Goal: Task Accomplishment & Management: Manage account settings

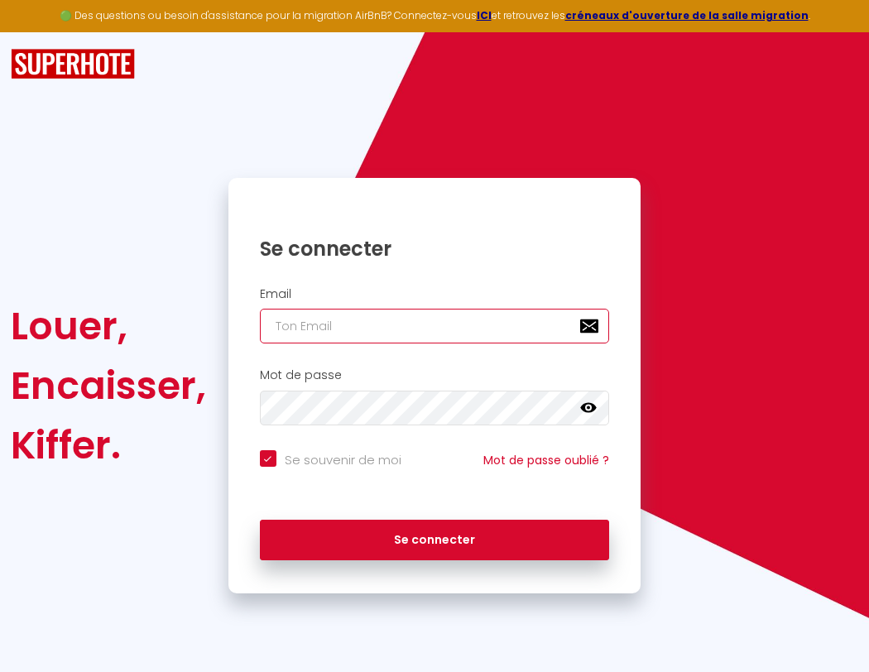
type input "l"
checkbox input "true"
type input "le"
checkbox input "true"
type input "les"
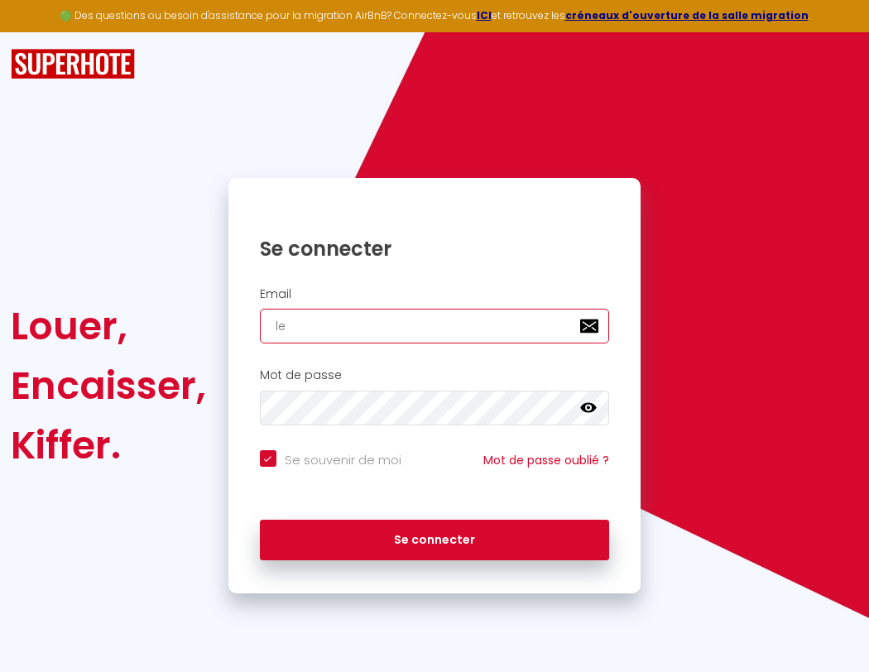
checkbox input "true"
type input "lesp"
checkbox input "true"
type input "lespa"
checkbox input "true"
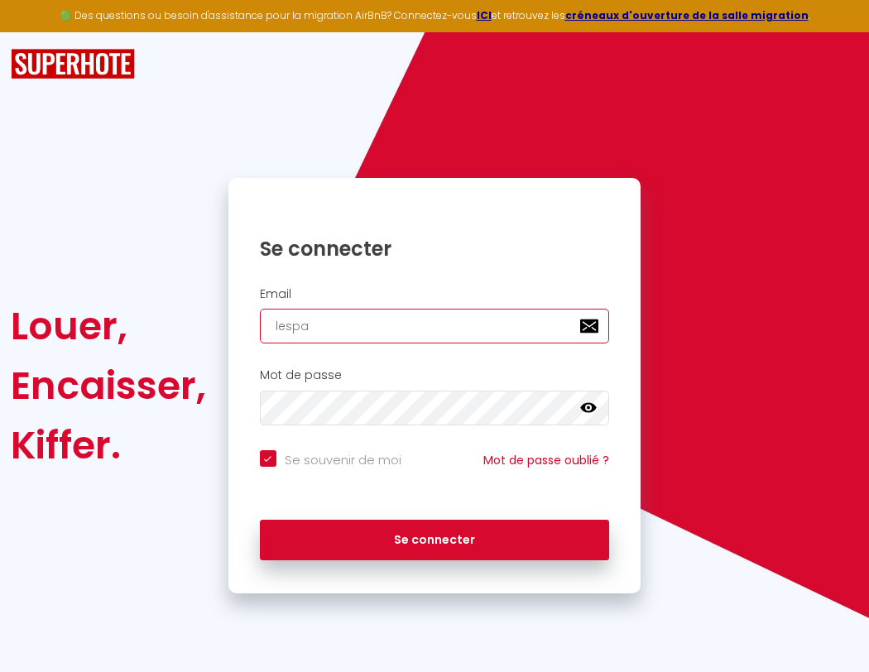
type input "lespac"
checkbox input "true"
type input "lespace"
checkbox input "true"
type input "l"
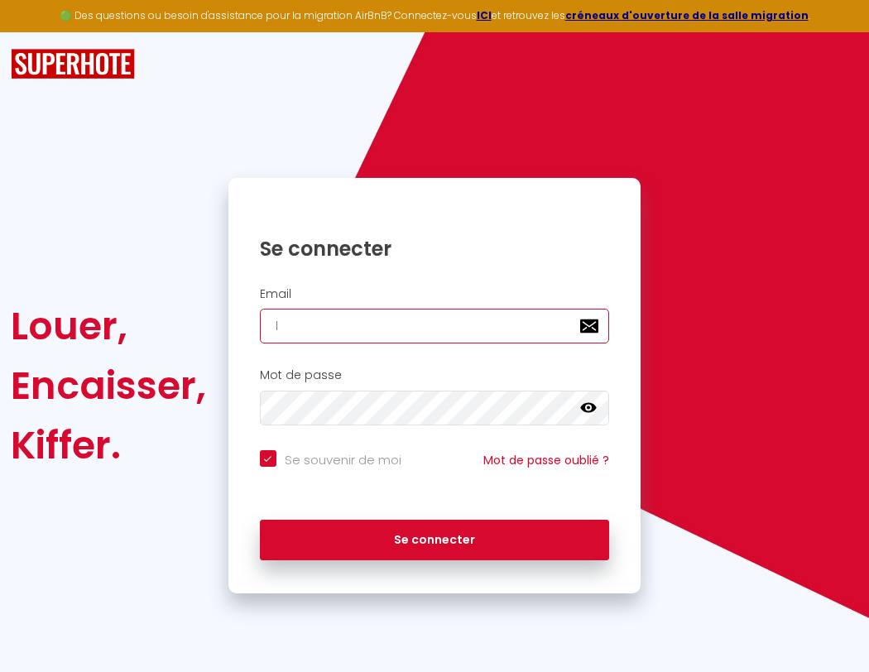
checkbox input "true"
type input "lespaced"
checkbox input "true"
type input "le"
checkbox input "true"
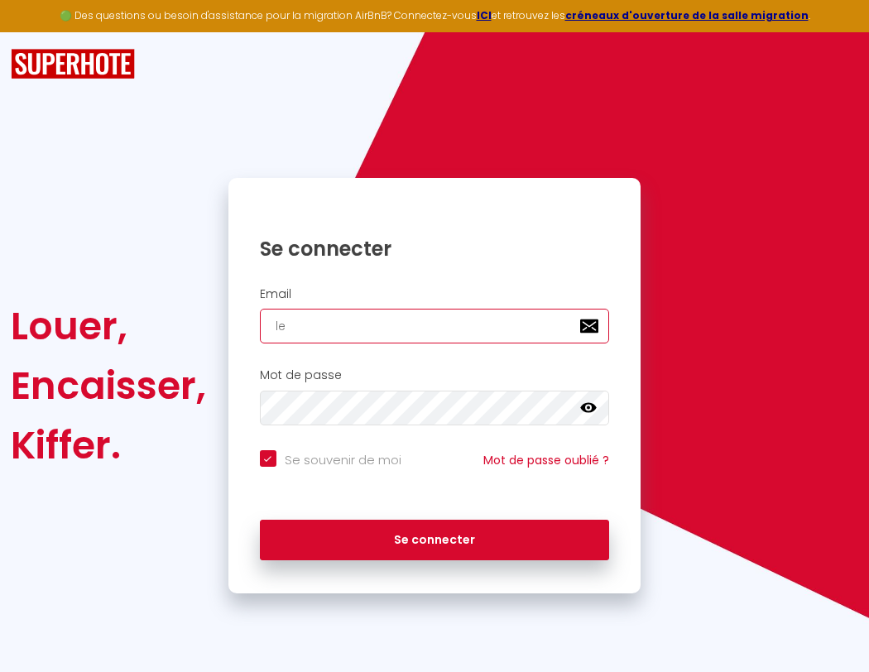
type input "lespacede"
checkbox input "true"
type input "les"
checkbox input "true"
type input "lespacedet"
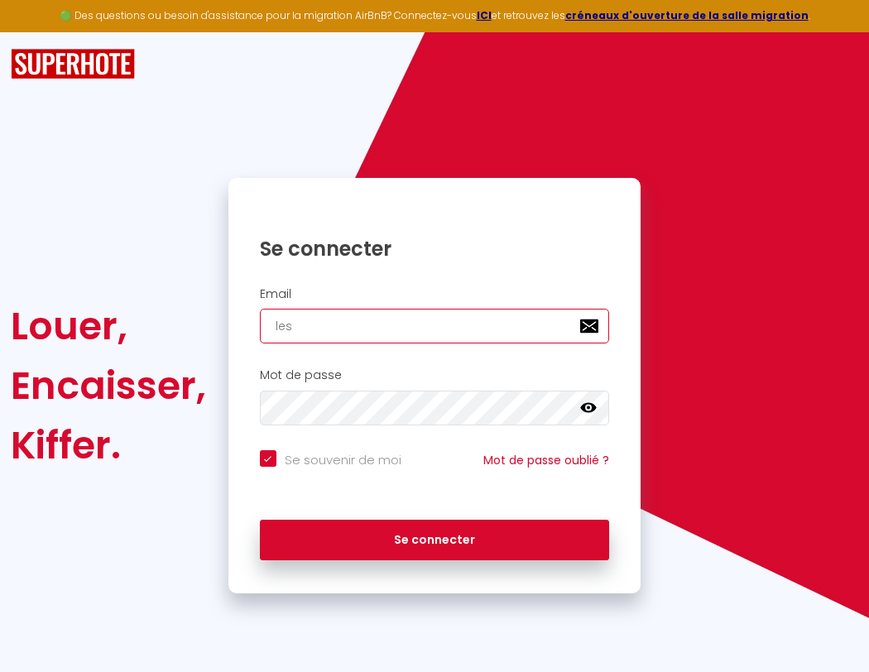
checkbox input "true"
type input "lesp"
checkbox input "true"
type input "lespacedete"
checkbox input "true"
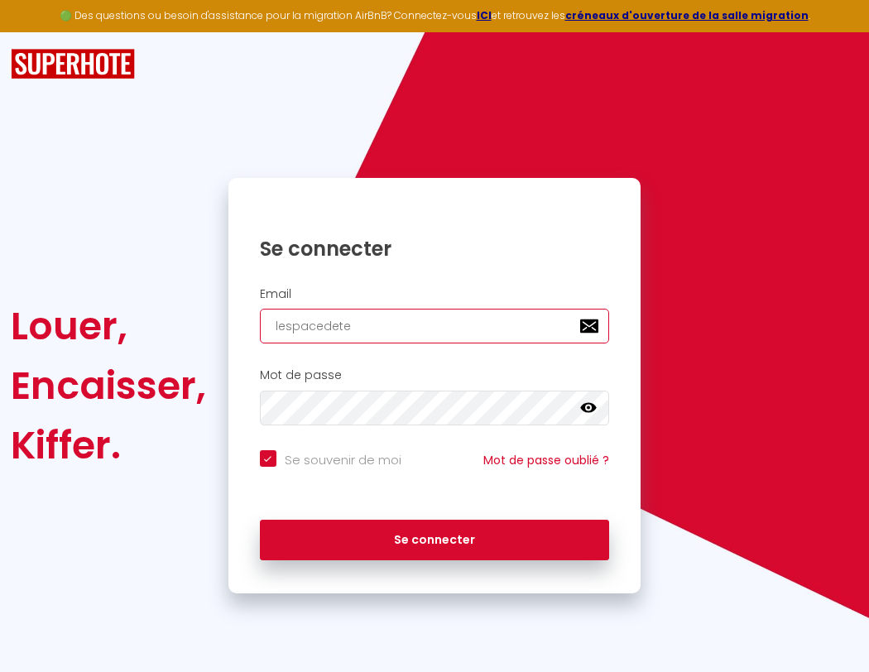
type input "lespa"
checkbox input "true"
type input "l"
checkbox input "true"
type input "lespacedetent"
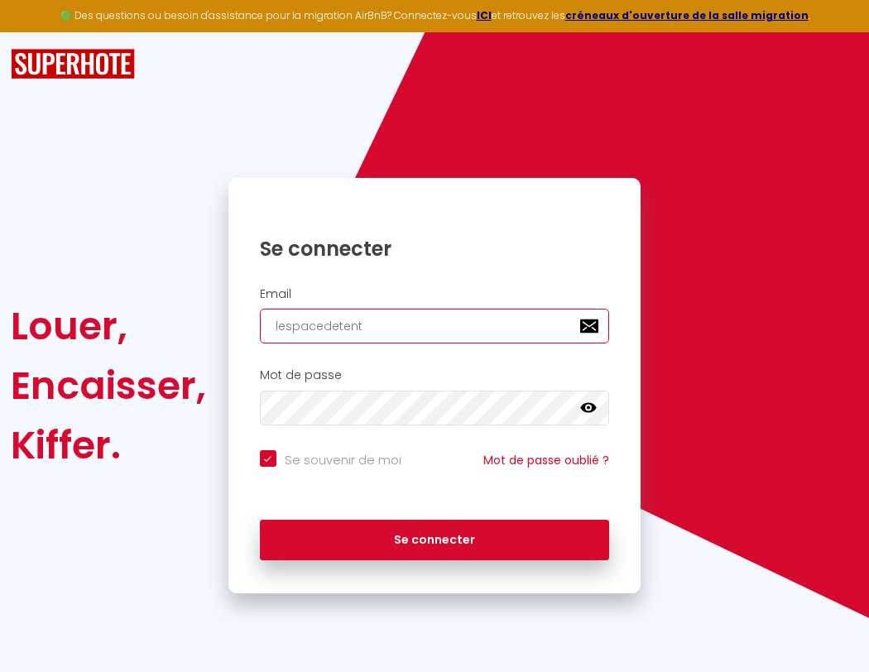
checkbox input "true"
type input "lespace"
checkbox input "true"
type input "lespacedetente"
checkbox input "true"
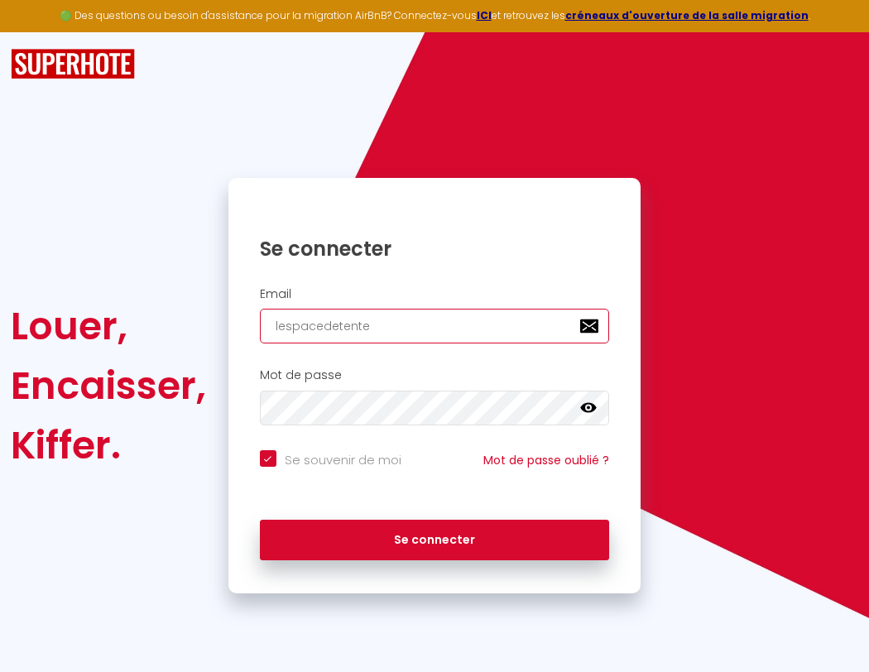
type input "lespaced"
checkbox input "true"
type input "lespacedetente@"
checkbox input "true"
type input "lespacede"
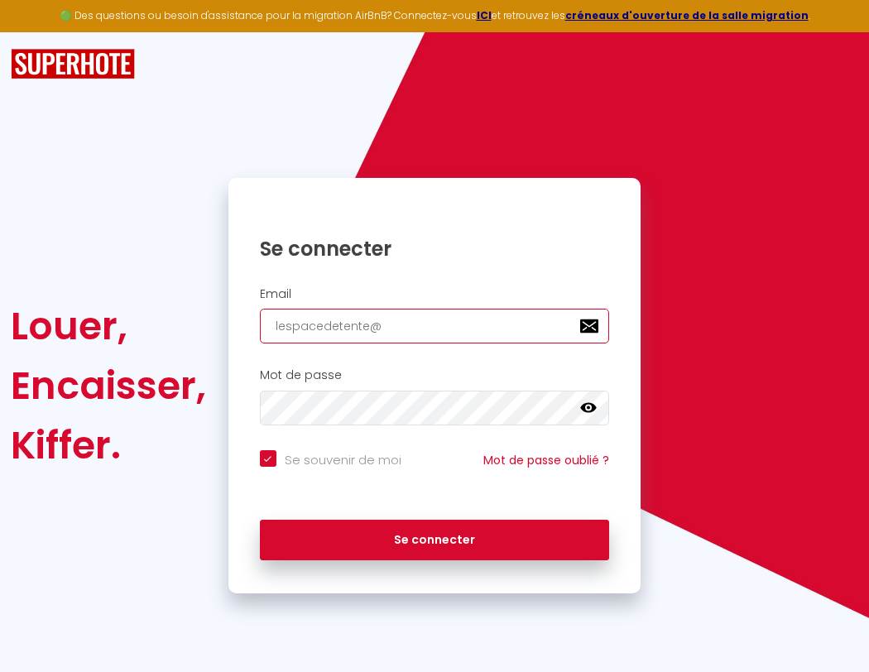
checkbox input "true"
type input "lespacedetente@g"
checkbox input "true"
type input "lespacedet"
checkbox input "true"
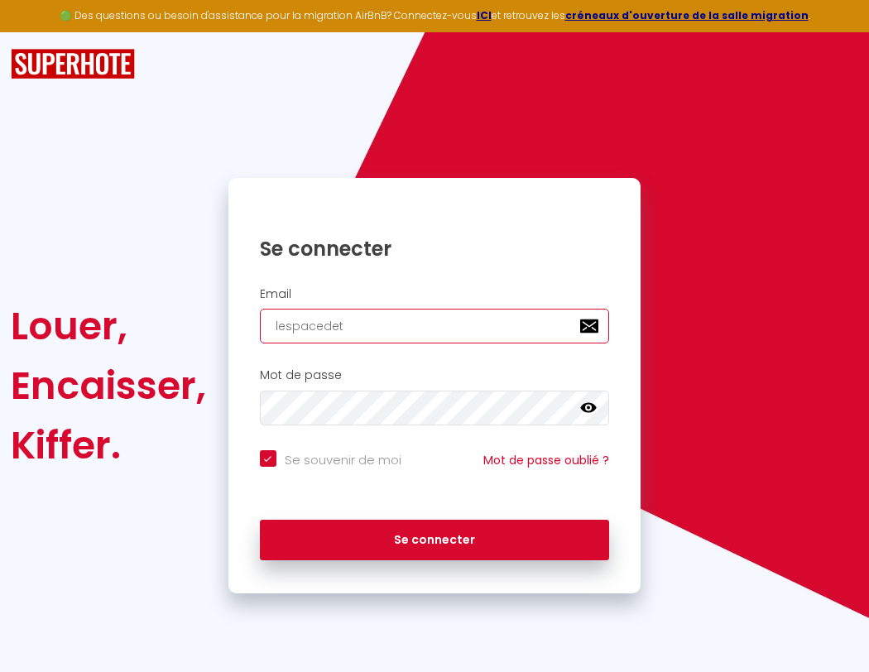
type input "lespacedetente@gm"
checkbox input "true"
type input "lespacedete"
checkbox input "true"
type input "lespacedetente@gma"
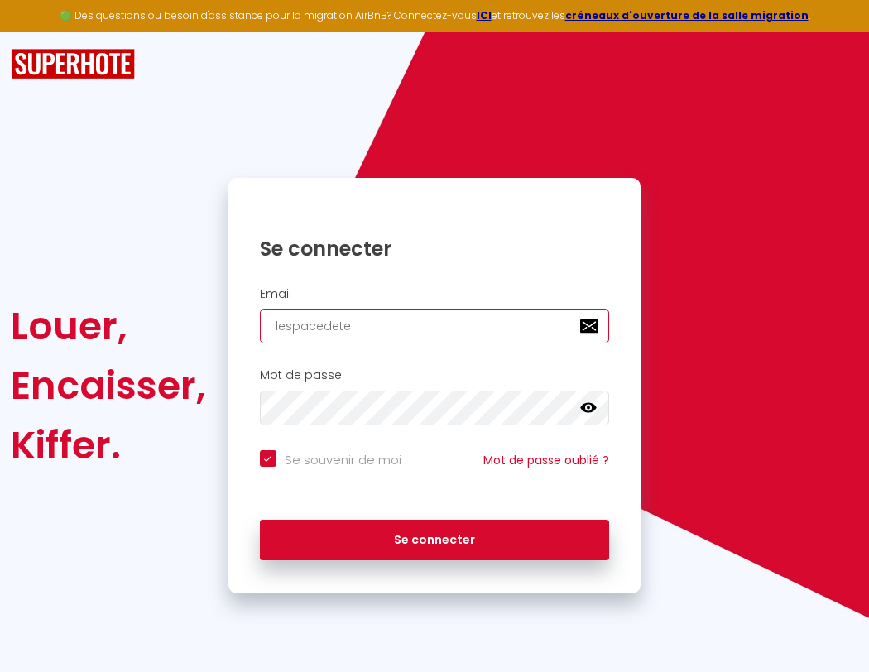
checkbox input "true"
type input "lespacedeten"
checkbox input "true"
type input "lespacedetente@gmai"
checkbox input "true"
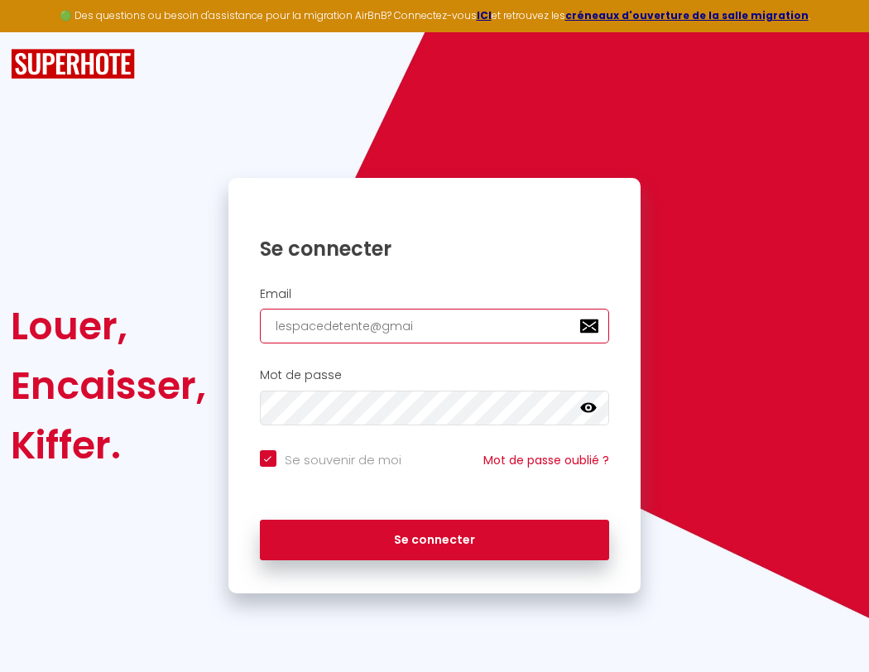
type input "lespacedetent"
checkbox input "true"
type input "[EMAIL_ADDRESS]"
checkbox input "true"
type input "lespacedetente"
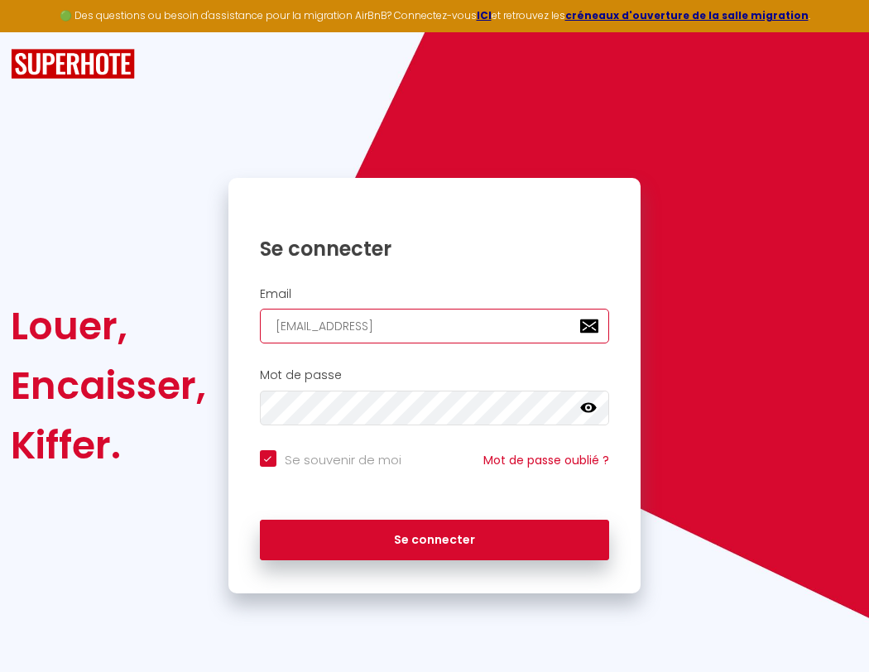
checkbox input "true"
type input "[EMAIL_ADDRESS]."
checkbox input "true"
type input "lespacedetente@"
checkbox input "true"
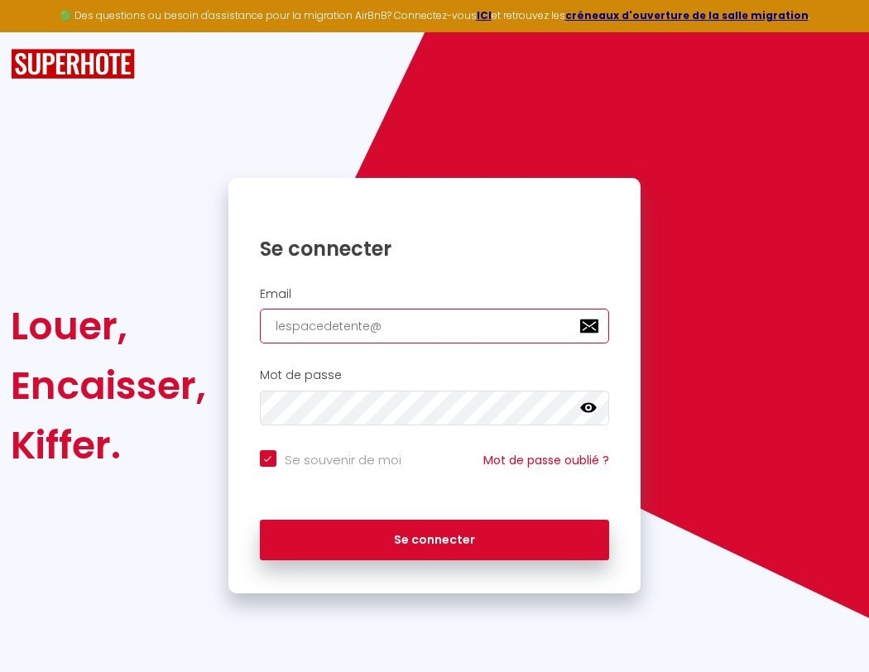
type input "lespacedetente@gmail.c"
checkbox input "true"
